Goal: Transaction & Acquisition: Register for event/course

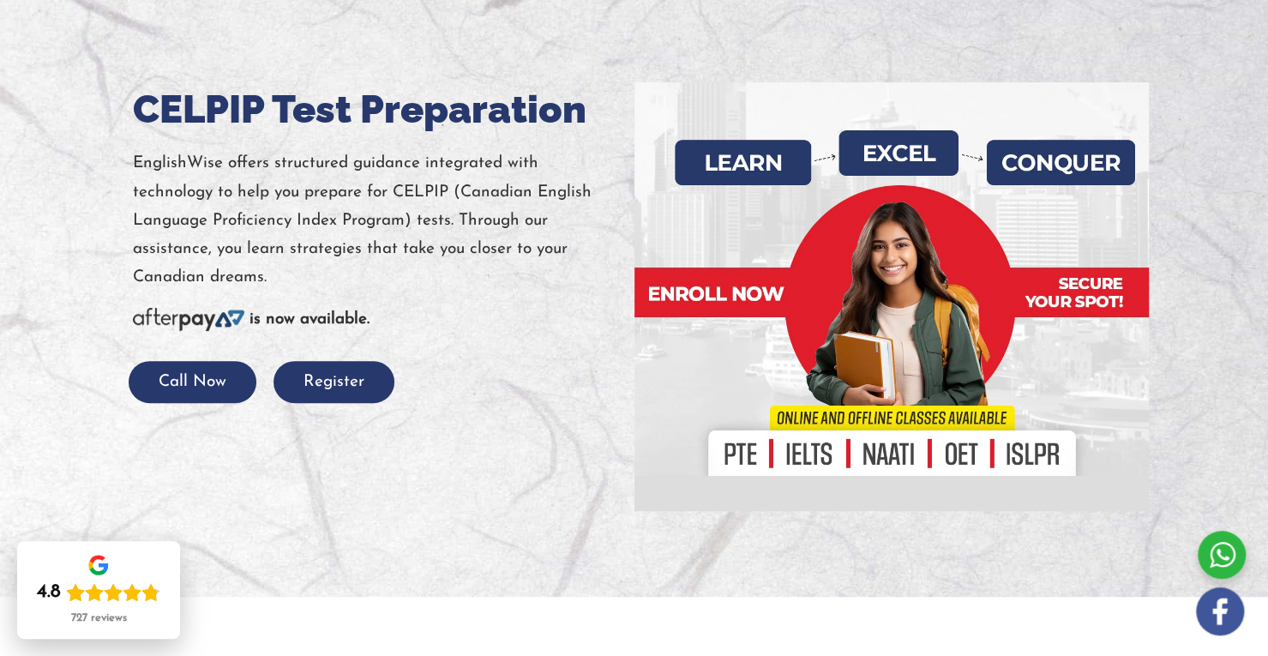
scroll to position [103, 0]
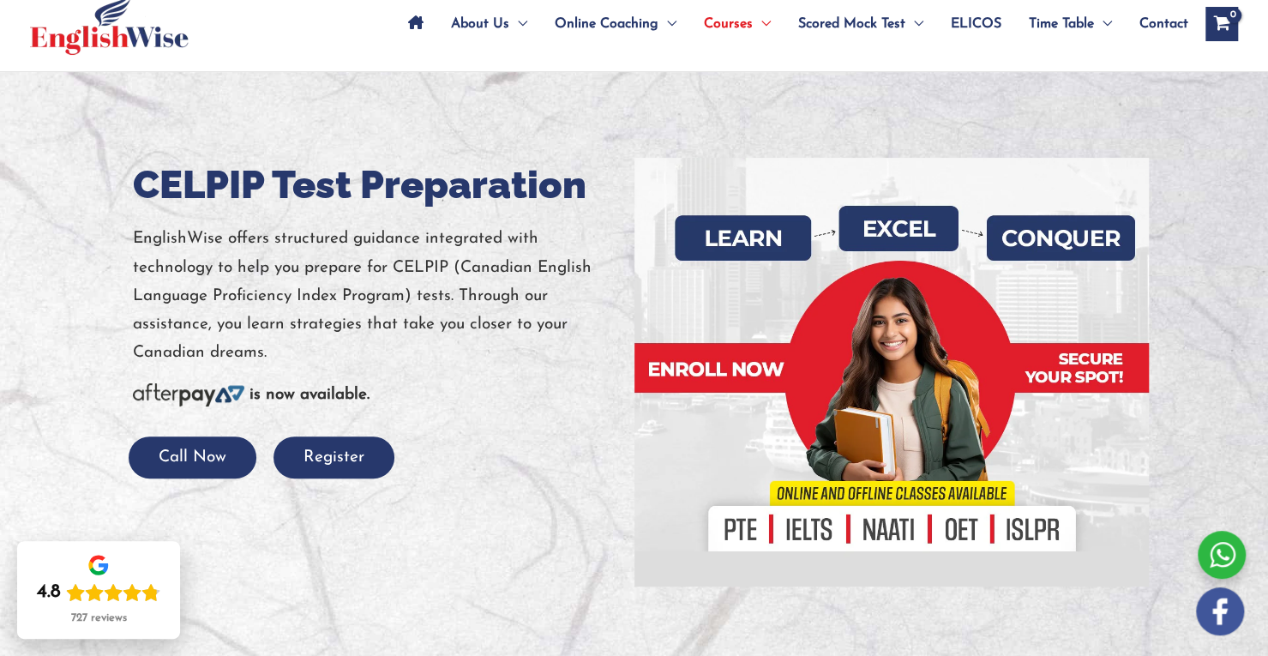
drag, startPoint x: 1279, startPoint y: 184, endPoint x: 1279, endPoint y: 34, distance: 150.0
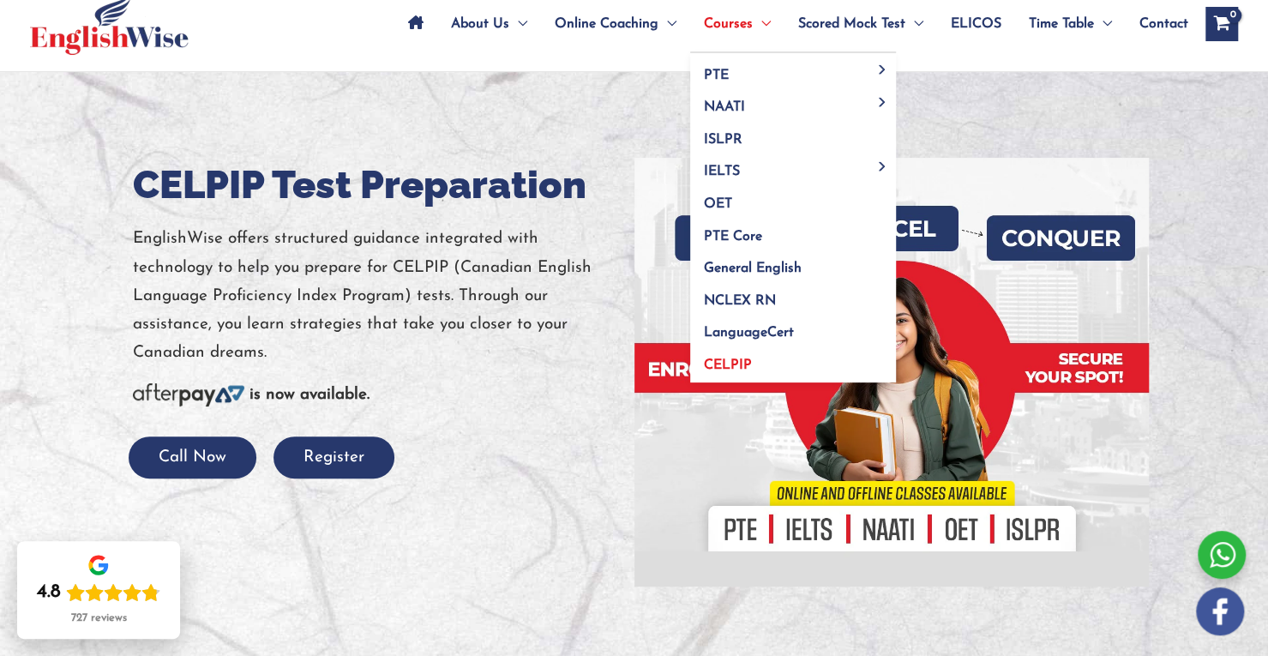
click at [742, 363] on span "CELPIP" at bounding box center [728, 365] width 48 height 14
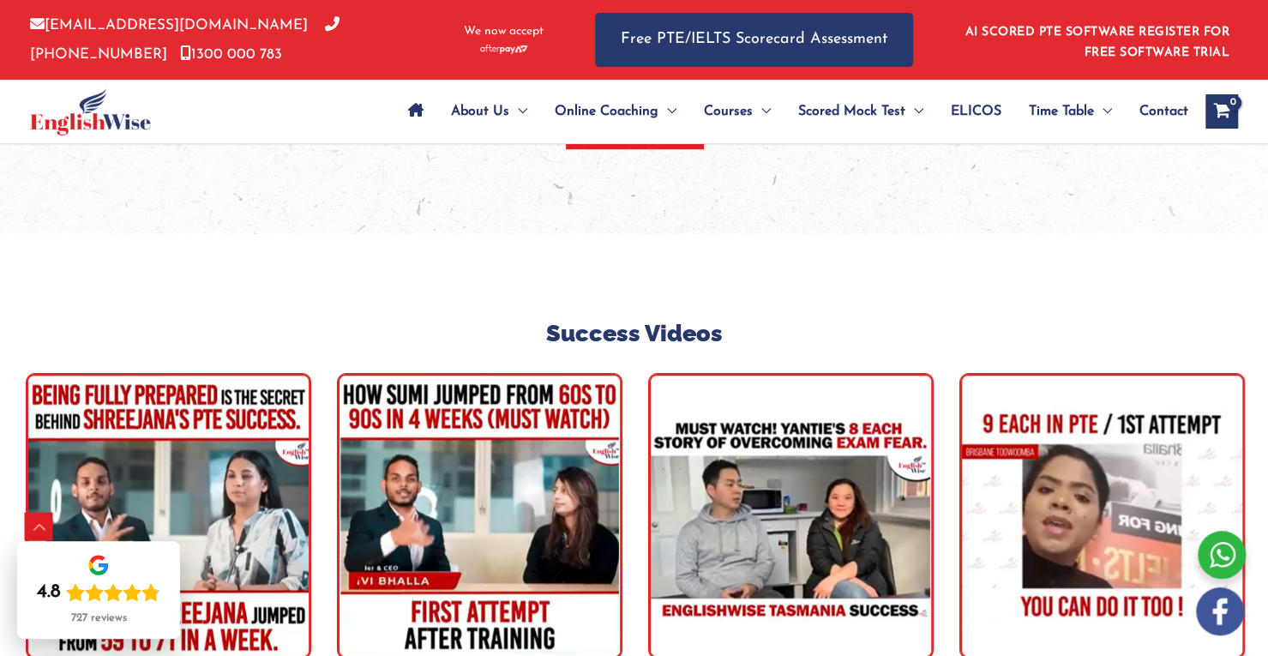
scroll to position [4662, 0]
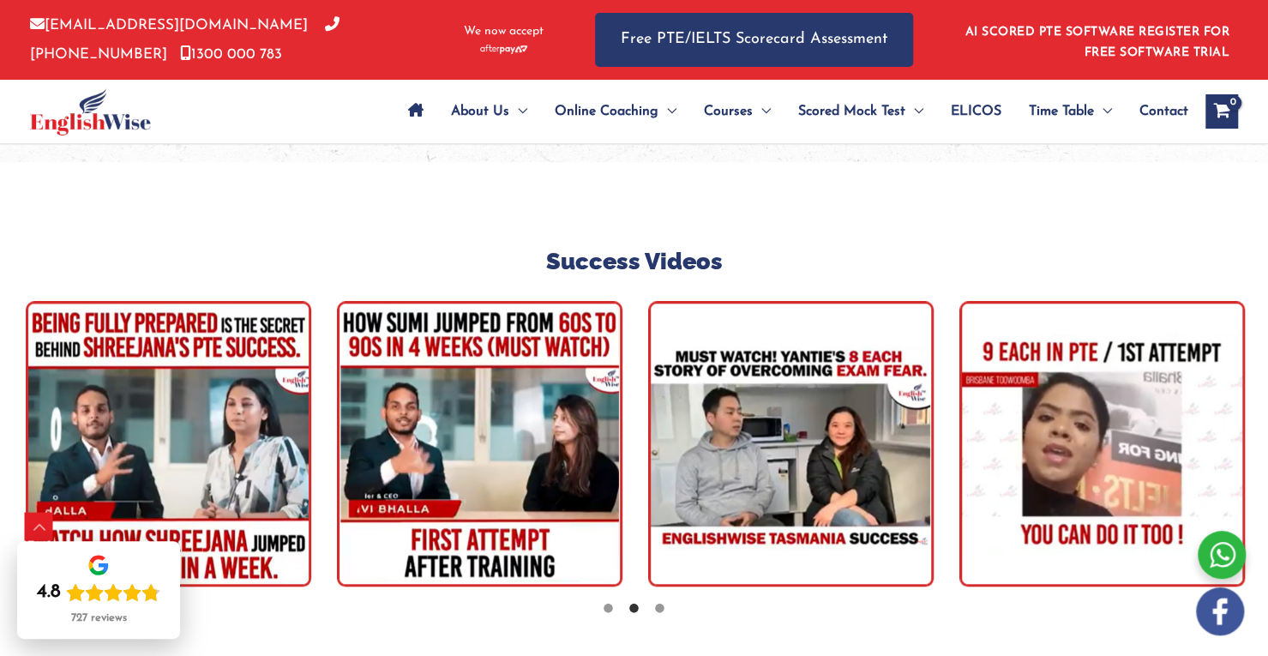
click at [590, 327] on img "tracker" at bounding box center [479, 443] width 285 height 285
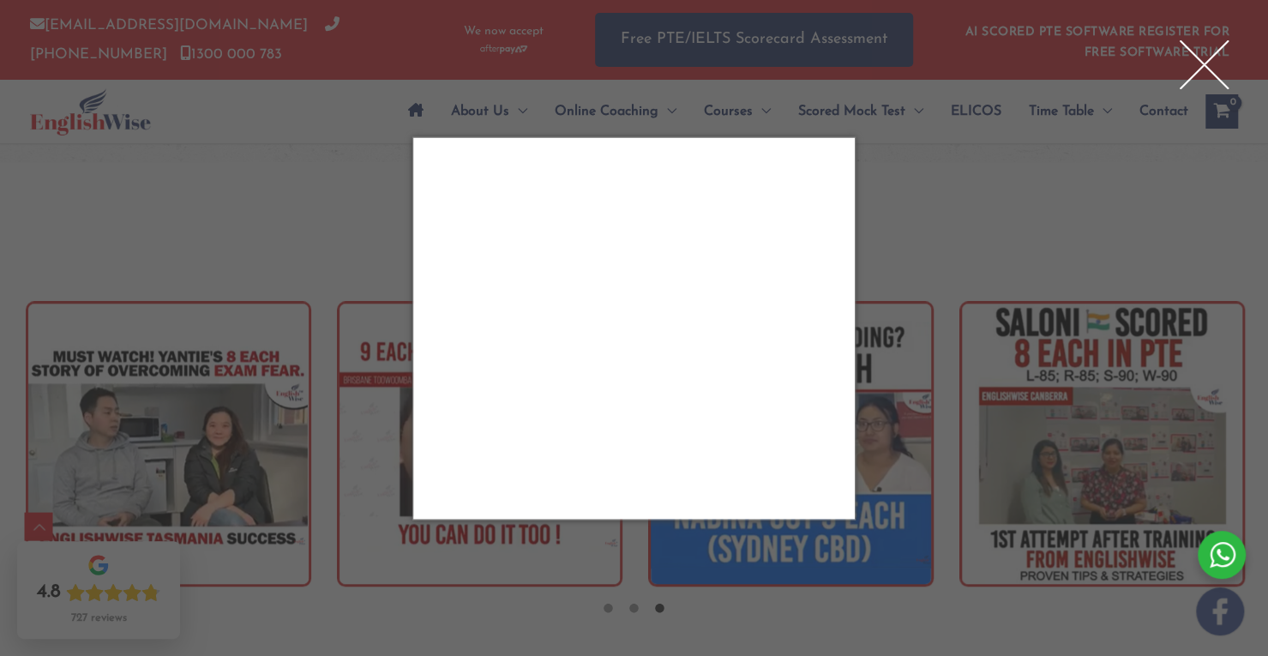
click at [897, 153] on div "Close" at bounding box center [634, 328] width 1268 height 656
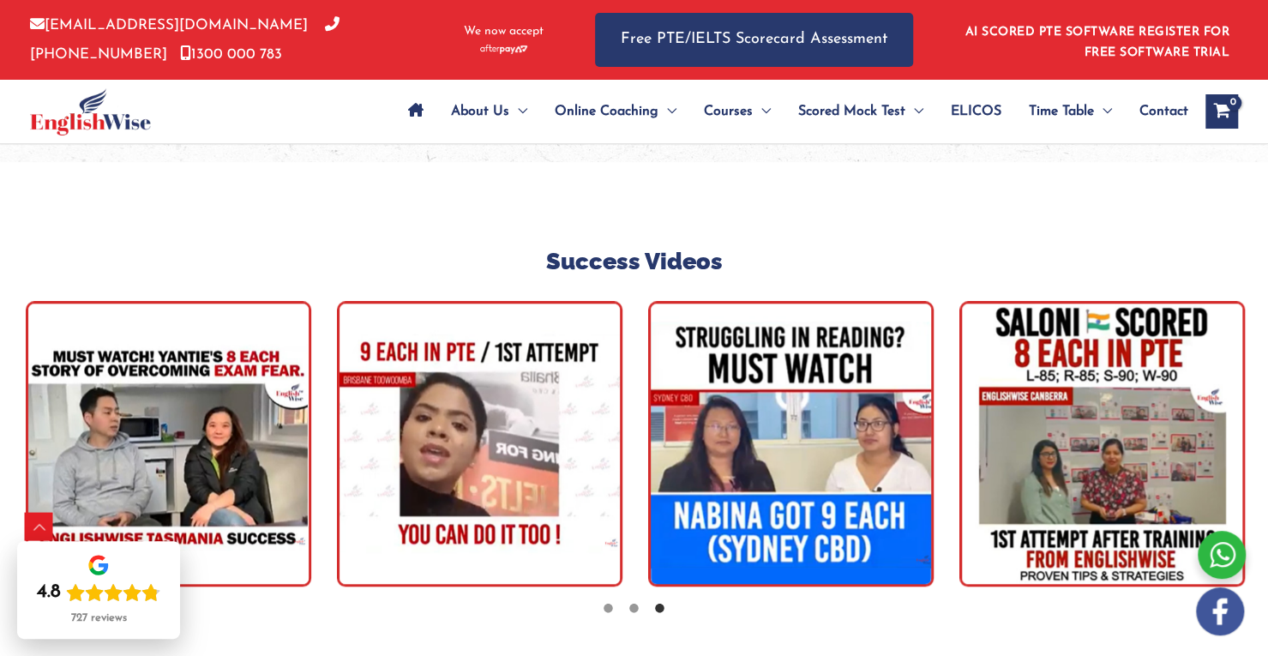
scroll to position [5235, 0]
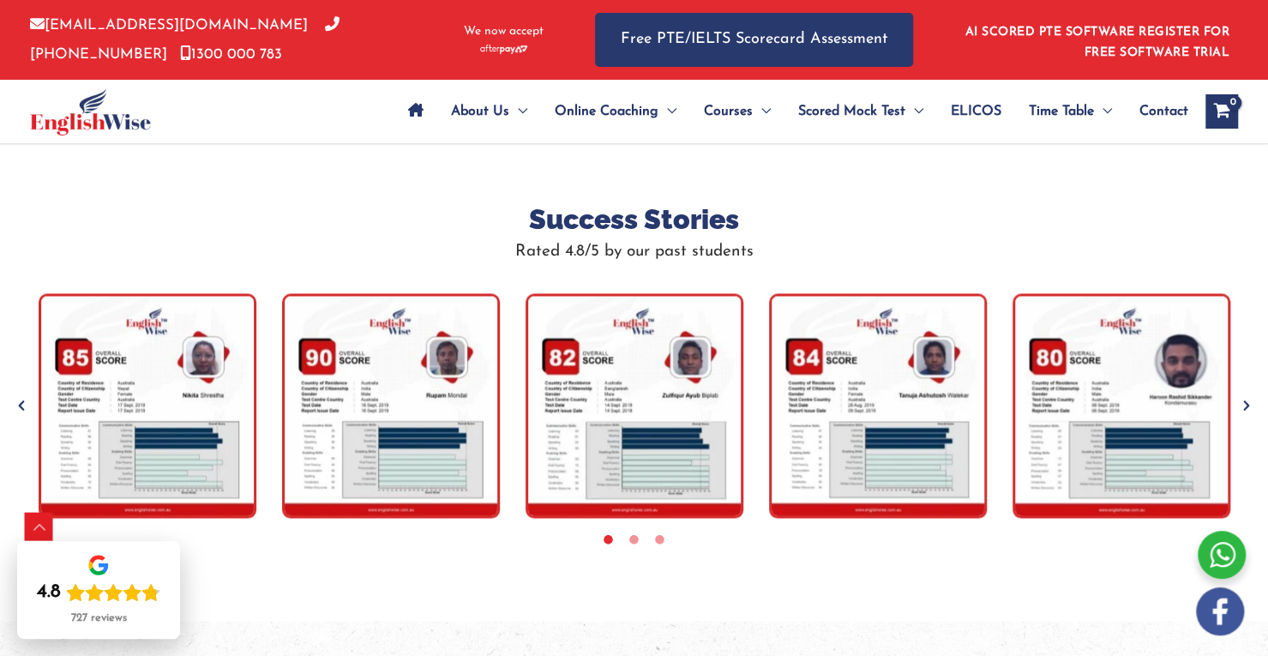
click at [634, 293] on img "tracker" at bounding box center [634, 405] width 218 height 225
click at [324, 301] on img "tracker" at bounding box center [391, 405] width 218 height 225
click at [156, 297] on img "tracker" at bounding box center [148, 405] width 218 height 225
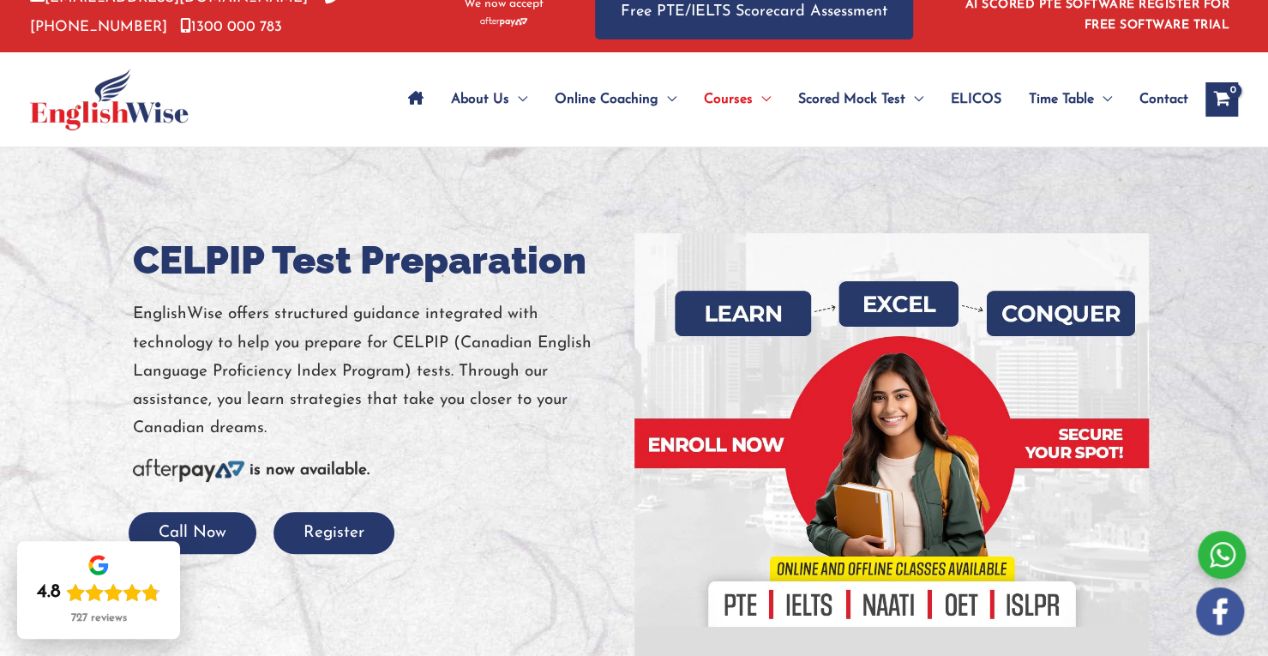
scroll to position [0, 0]
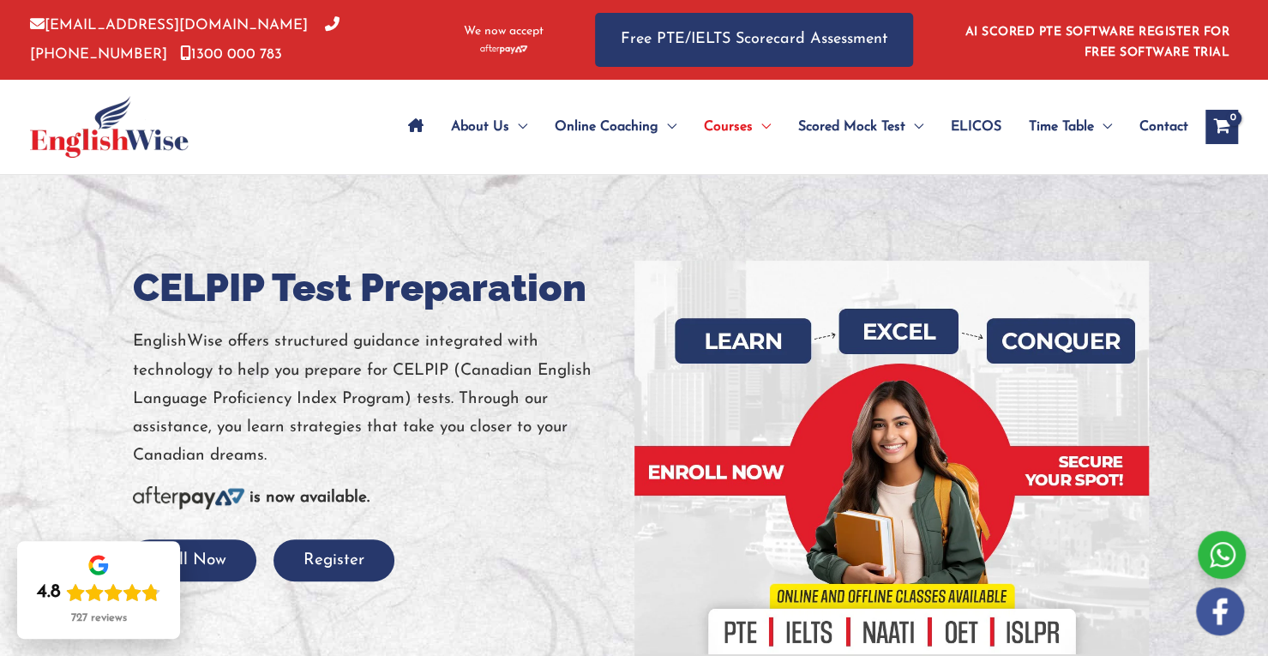
click at [1144, 31] on link "AI SCORED PTE SOFTWARE REGISTER FOR FREE SOFTWARE TRIAL" at bounding box center [1097, 42] width 265 height 33
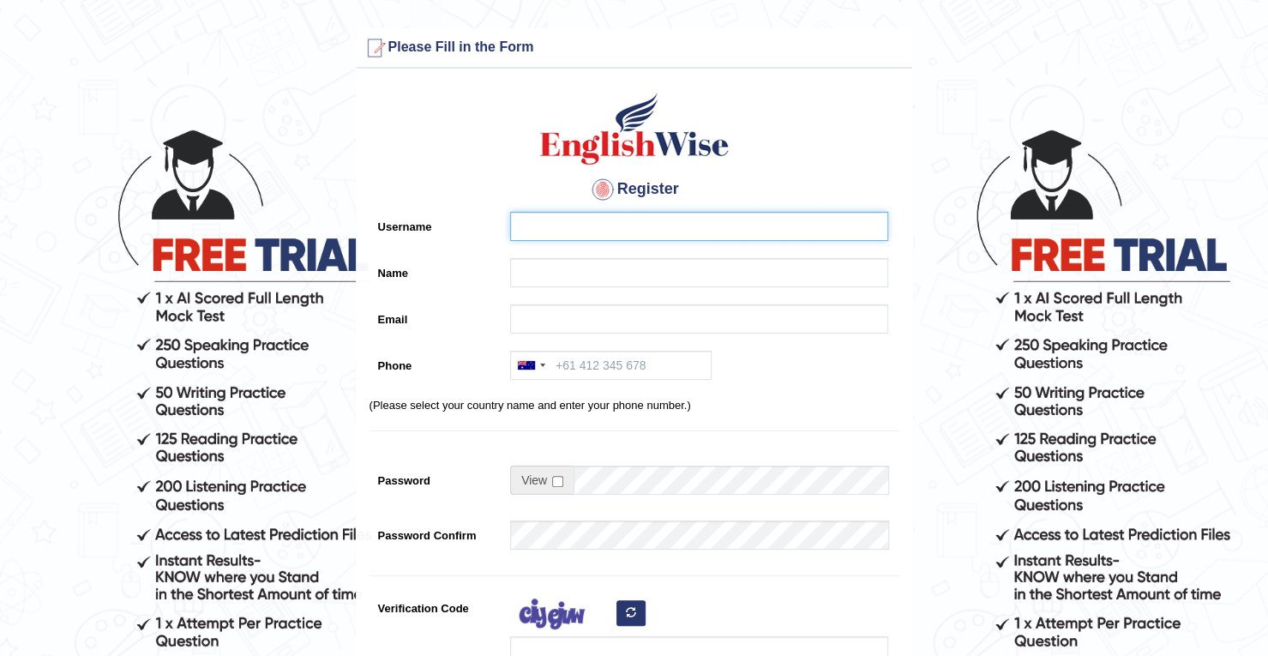
click at [655, 226] on input "Username" at bounding box center [699, 226] width 378 height 29
